Goal: Transaction & Acquisition: Purchase product/service

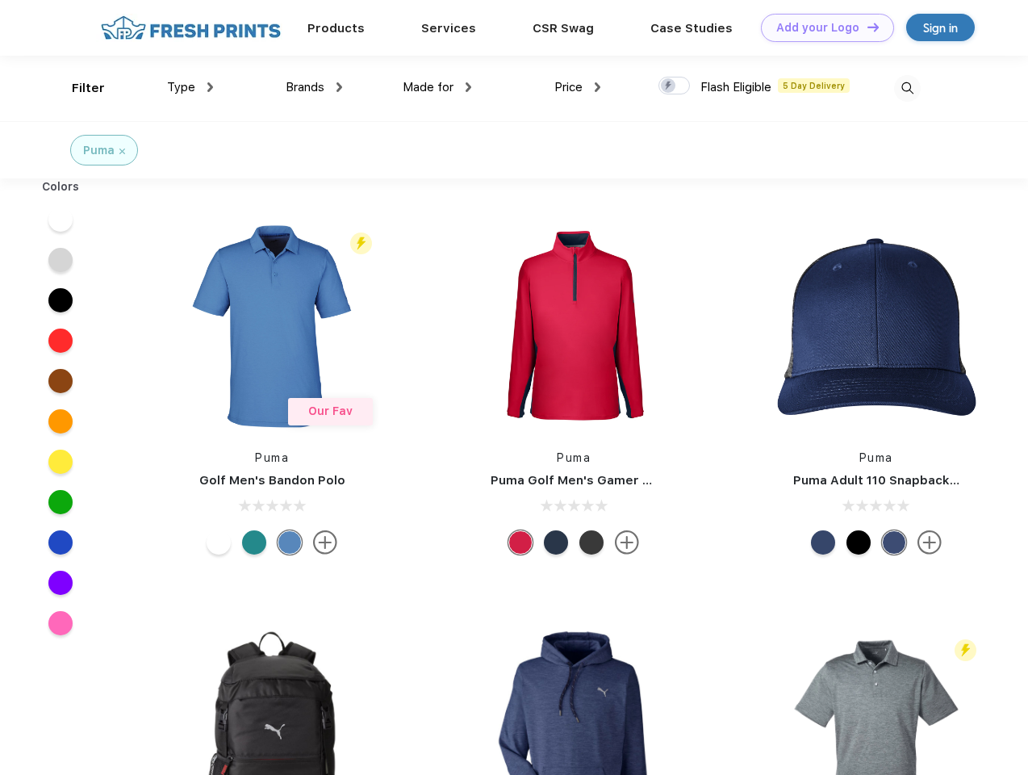
click at [822, 27] on link "Add your Logo Design Tool" at bounding box center [827, 28] width 133 height 28
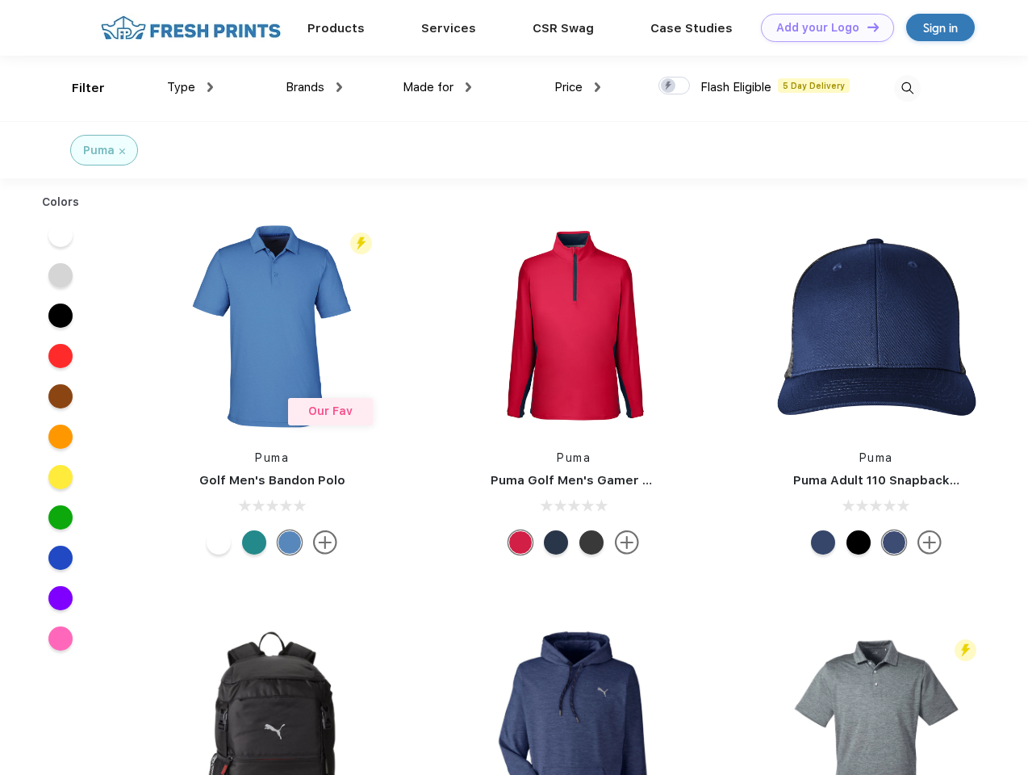
click at [0, 0] on div "Design Tool" at bounding box center [0, 0] width 0 height 0
click at [866, 27] on link "Add your Logo Design Tool" at bounding box center [827, 28] width 133 height 28
click at [77, 88] on div "Filter" at bounding box center [88, 88] width 33 height 19
click at [191, 87] on span "Type" at bounding box center [181, 87] width 28 height 15
click at [314, 87] on span "Brands" at bounding box center [305, 87] width 39 height 15
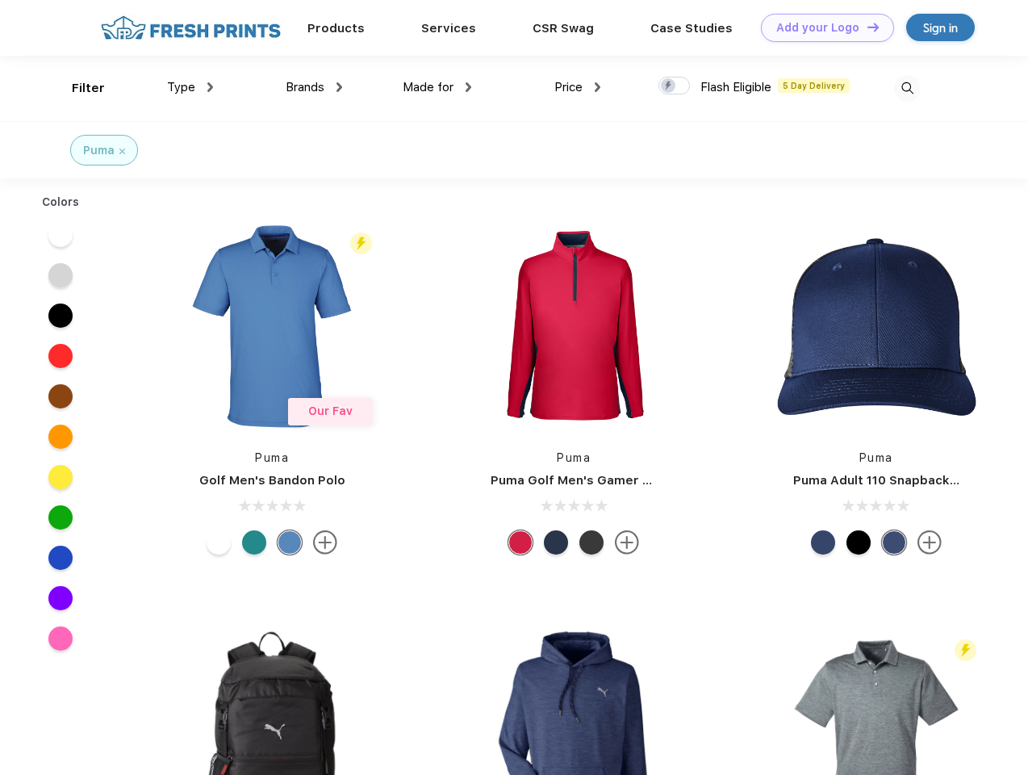
click at [438, 87] on span "Made for" at bounding box center [428, 87] width 51 height 15
click at [578, 87] on span "Price" at bounding box center [569, 87] width 28 height 15
click at [675, 86] on div at bounding box center [674, 86] width 31 height 18
click at [669, 86] on input "checkbox" at bounding box center [664, 81] width 10 height 10
click at [907, 88] on img at bounding box center [907, 88] width 27 height 27
